Goal: Transaction & Acquisition: Purchase product/service

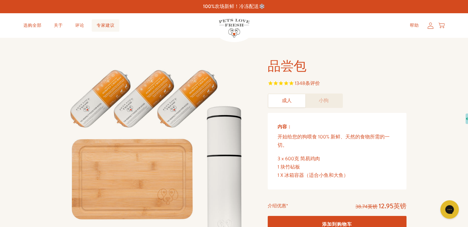
click at [109, 25] on font "专家建议" at bounding box center [106, 25] width 18 height 6
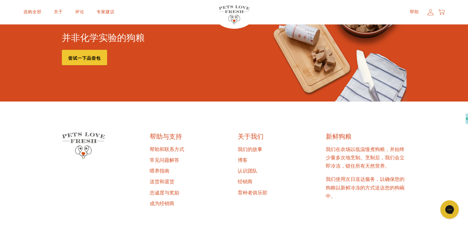
scroll to position [984, 0]
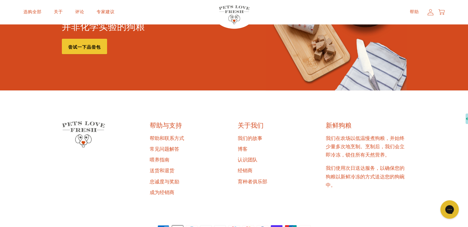
click at [156, 157] on font "喂养指南" at bounding box center [160, 160] width 20 height 7
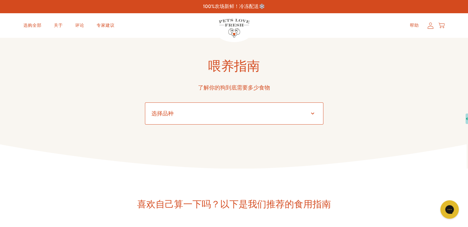
click at [203, 117] on select "选择品种 Affenpinscher Afghan hound Airedale terrier Akita Alaskan Malamute America…" at bounding box center [234, 113] width 178 height 22
click at [374, 73] on div "喂养指南 了解你的狗到底需要多少食物 选择品种 Affenpinscher Afghan hound Airedale terrier Akita Alask…" at bounding box center [234, 103] width 468 height 131
click at [199, 109] on select "选择品种 Affenpinscher Afghan hound Airedale terrier Akita Alaskan Malamute America…" at bounding box center [234, 113] width 178 height 22
select select "30"
click at [145, 102] on select "选择品种 Affenpinscher Afghan hound Airedale terrier Akita Alaskan Malamute America…" at bounding box center [234, 113] width 178 height 22
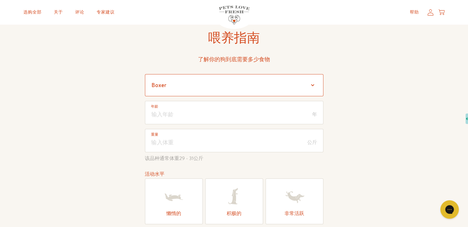
scroll to position [62, 0]
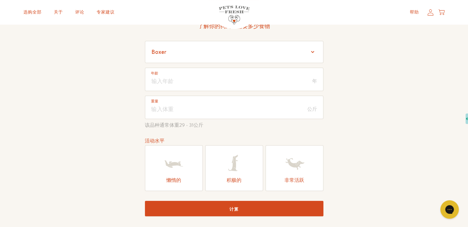
click at [242, 162] on icon at bounding box center [234, 164] width 25 height 25
click at [0, 0] on input "积极的" at bounding box center [0, 0] width 0 height 0
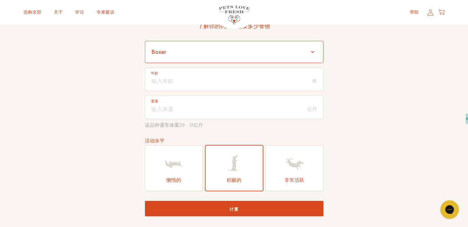
click at [151, 51] on select "选择品种 Affenpinscher Afghan hound Airedale terrier Akita Alaskan Malamute America…" at bounding box center [234, 52] width 178 height 22
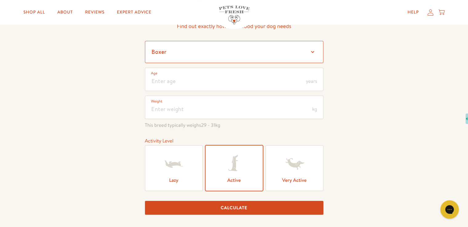
click at [235, 53] on select "Select a breed Affenpinscher Afghan hound Airedale terrier Akita Alaskan Malamu…" at bounding box center [234, 52] width 178 height 22
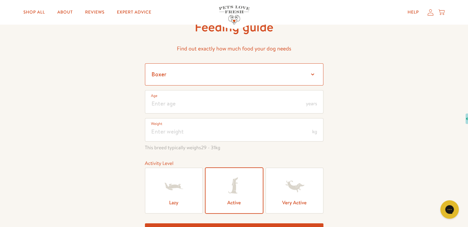
scroll to position [31, 0]
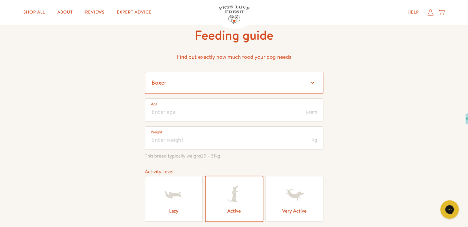
click at [244, 87] on select "Select a breed Affenpinscher Afghan hound Airedale terrier Akita Alaskan Malamu…" at bounding box center [234, 83] width 178 height 22
click at [404, 84] on div "Feeding guide Find out exactly how much food your dog needs Select a breed Affe…" at bounding box center [234, 146] width 468 height 278
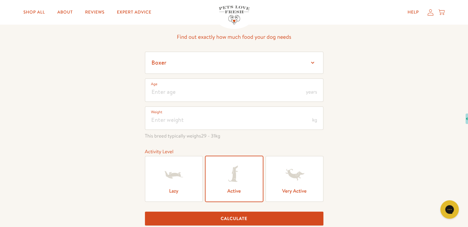
scroll to position [0, 0]
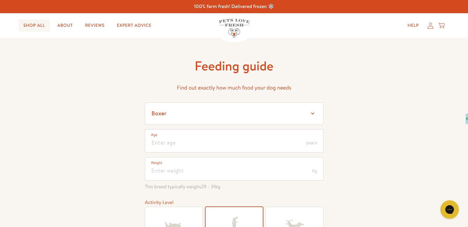
click at [29, 29] on link "Shop All" at bounding box center [33, 25] width 31 height 12
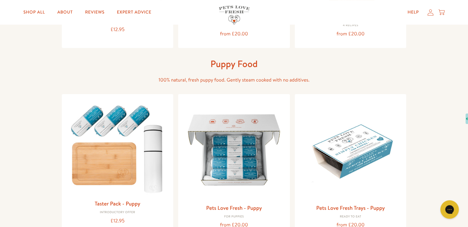
scroll to position [246, 0]
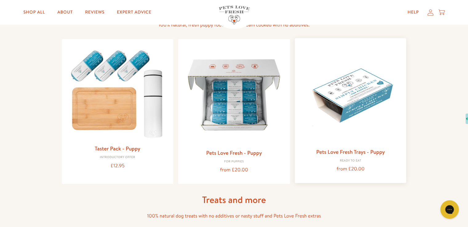
click at [353, 83] on img at bounding box center [351, 94] width 102 height 102
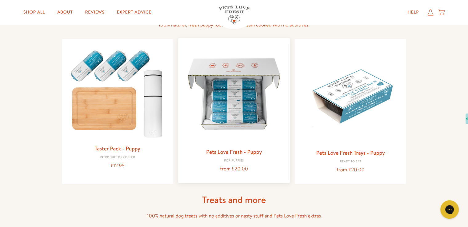
click at [207, 94] on img at bounding box center [234, 94] width 102 height 102
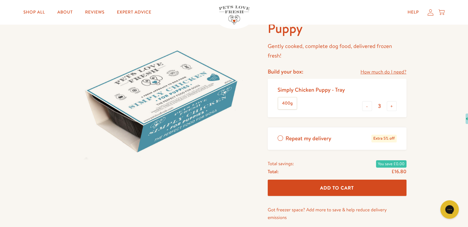
scroll to position [31, 0]
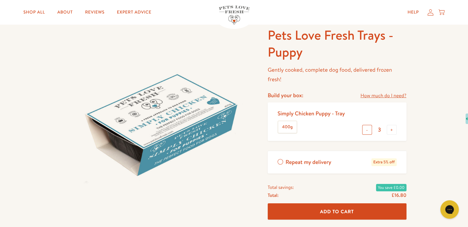
click at [369, 129] on button "-" at bounding box center [367, 130] width 10 height 10
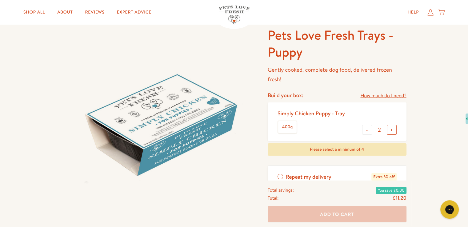
click at [393, 129] on button "+" at bounding box center [392, 130] width 10 height 10
click at [392, 129] on button "+" at bounding box center [392, 130] width 10 height 10
type input "4"
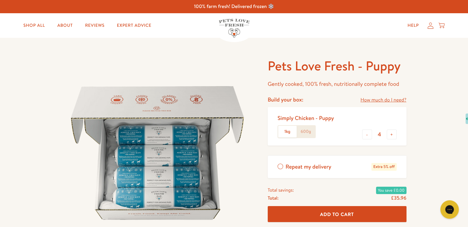
click at [286, 133] on label "1kg" at bounding box center [287, 132] width 18 height 12
click at [0, 0] on input "1kg" at bounding box center [0, 0] width 0 height 0
click at [389, 137] on button "+" at bounding box center [392, 135] width 10 height 10
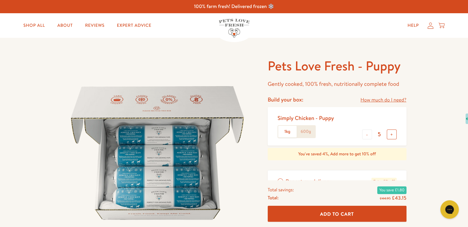
click at [389, 137] on button "+" at bounding box center [392, 135] width 10 height 10
click at [368, 136] on button "-" at bounding box center [367, 135] width 10 height 10
type input "5"
click at [23, 30] on link "Shop All" at bounding box center [33, 25] width 31 height 12
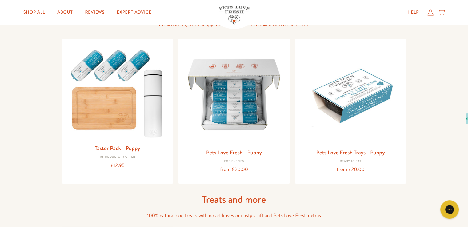
scroll to position [246, 0]
click at [143, 109] on img at bounding box center [118, 92] width 102 height 98
click at [268, 95] on img at bounding box center [234, 94] width 102 height 102
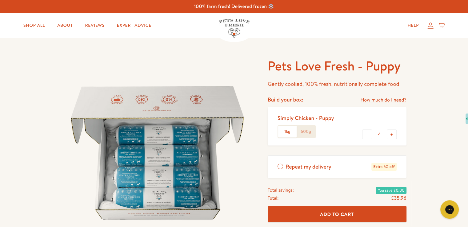
click at [292, 130] on label "1kg" at bounding box center [287, 132] width 18 height 12
click at [0, 0] on input "1kg" at bounding box center [0, 0] width 0 height 0
click at [389, 135] on button "+" at bounding box center [392, 135] width 10 height 10
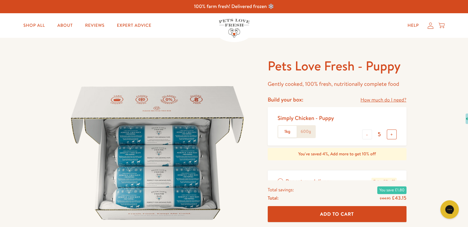
click at [392, 134] on button "+" at bounding box center [392, 135] width 10 height 10
type input "6"
